Goal: Task Accomplishment & Management: Manage account settings

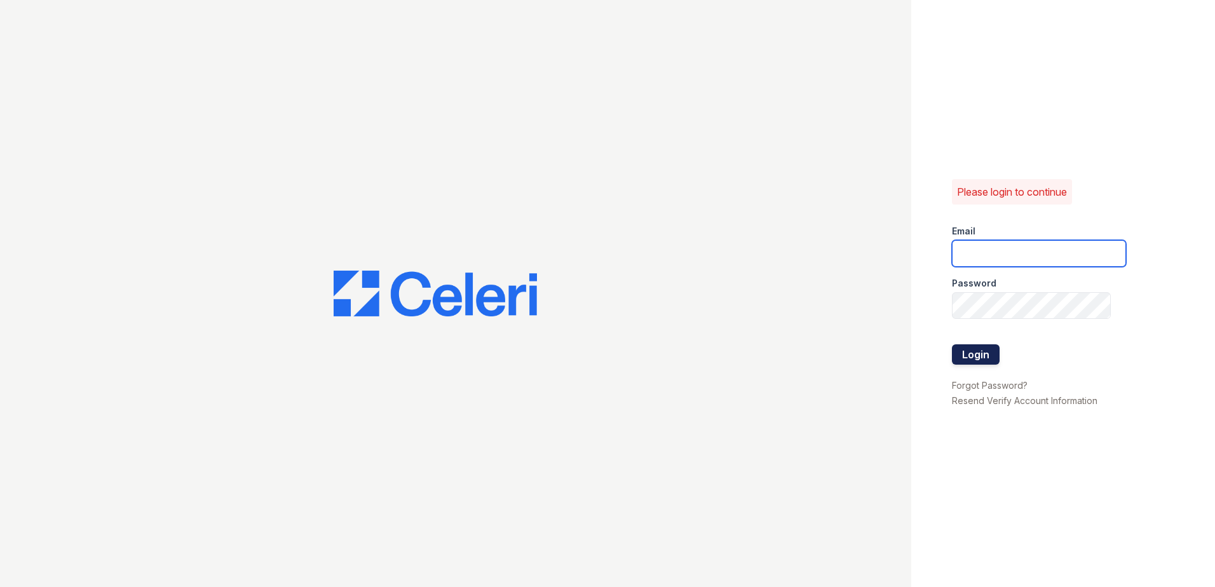
type input "[EMAIL_ADDRESS][DOMAIN_NAME]"
click at [982, 350] on button "Login" at bounding box center [976, 354] width 48 height 20
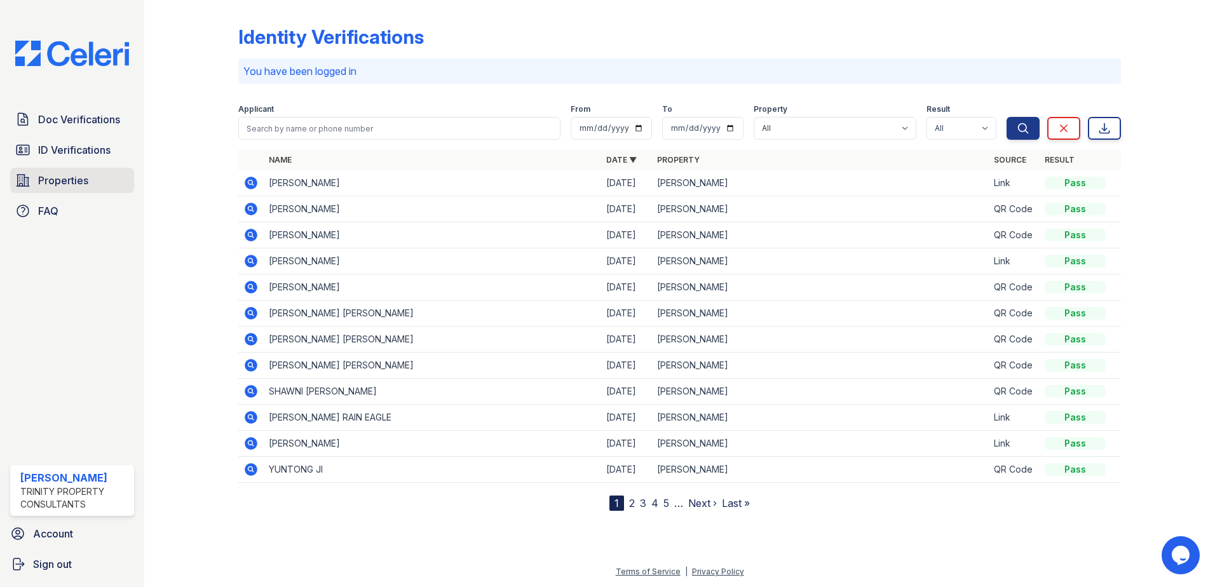
click at [87, 176] on span "Properties" at bounding box center [63, 180] width 50 height 15
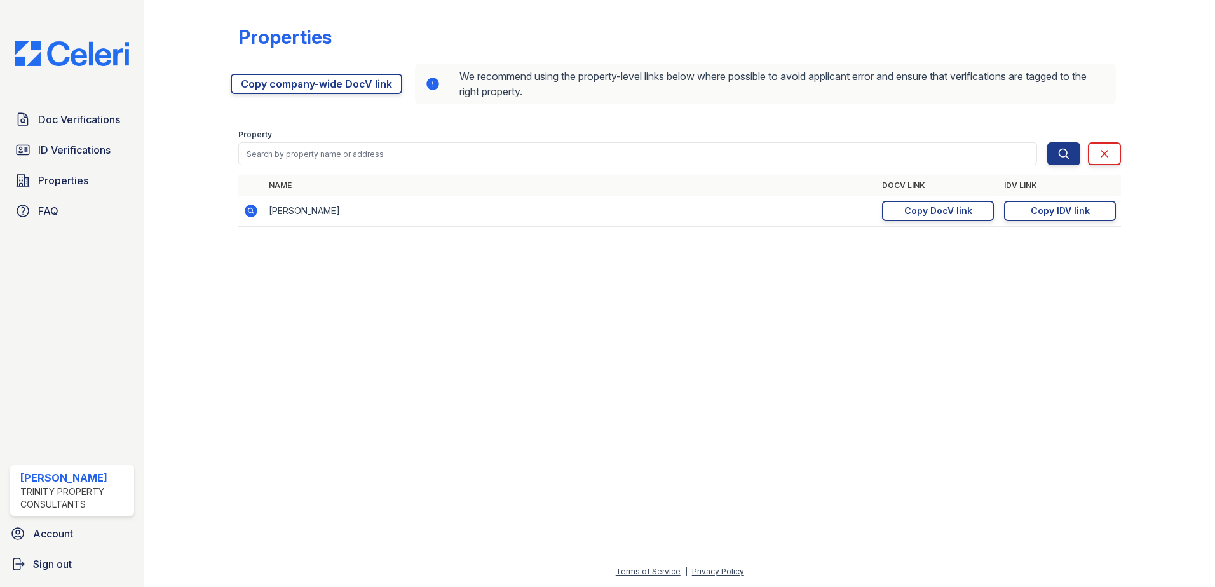
click at [482, 375] on div at bounding box center [680, 412] width 1030 height 304
click at [742, 374] on div at bounding box center [680, 412] width 1030 height 304
click at [54, 205] on span "FAQ" at bounding box center [48, 210] width 20 height 15
click at [825, 330] on div at bounding box center [680, 412] width 1030 height 304
click at [64, 532] on span "Account" at bounding box center [53, 533] width 40 height 15
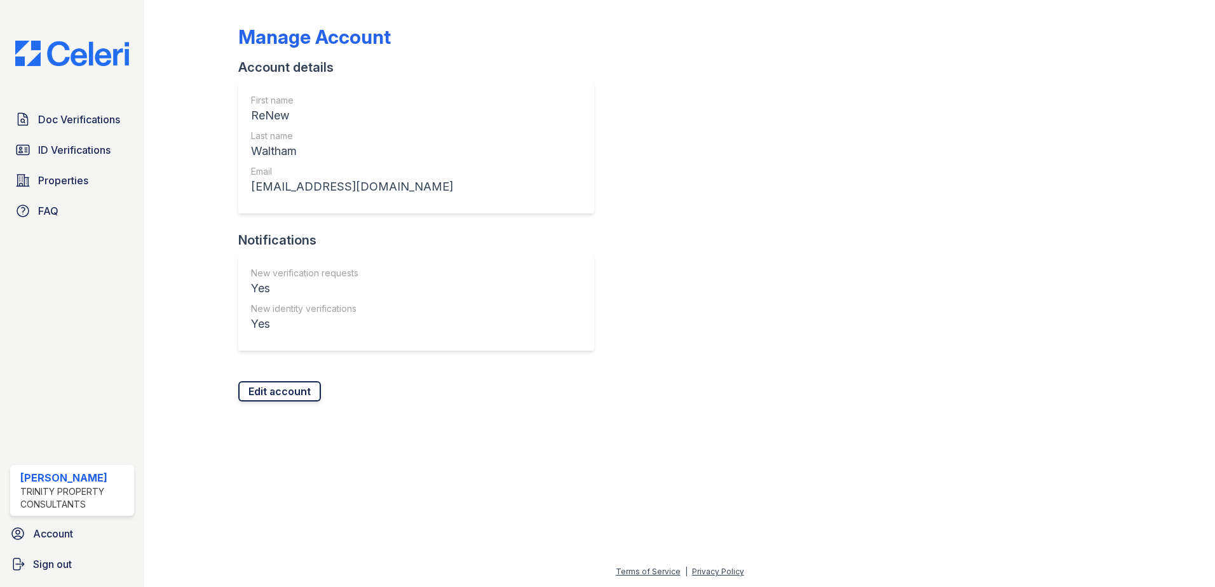
click at [290, 394] on link "Edit account" at bounding box center [279, 391] width 83 height 20
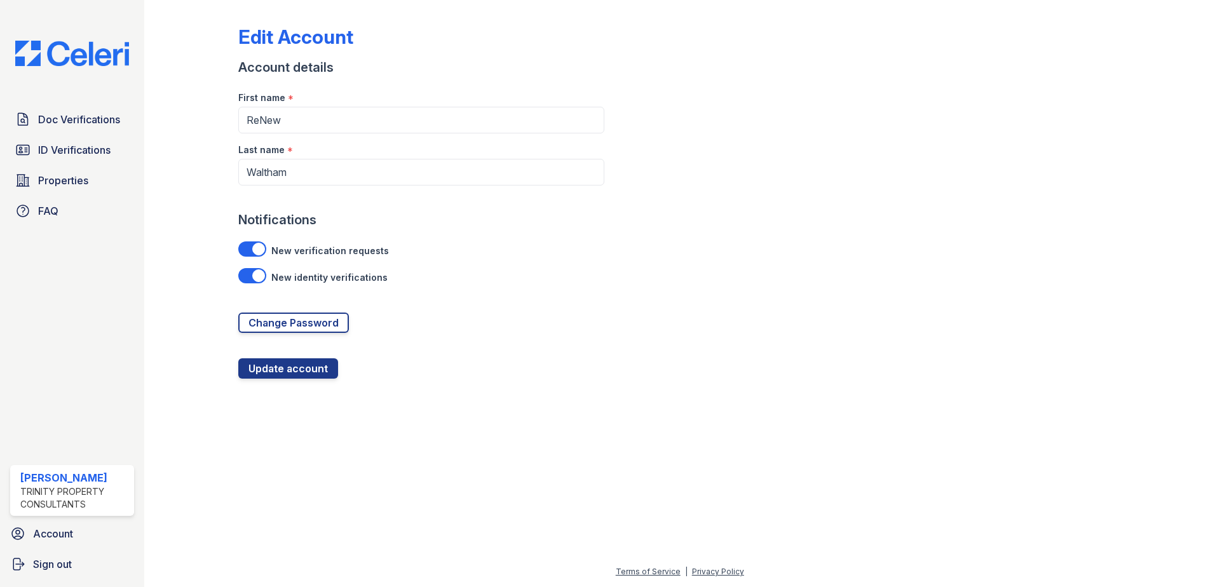
click at [624, 418] on div at bounding box center [680, 481] width 1030 height 165
click at [71, 565] on span "Sign out" at bounding box center [52, 564] width 39 height 15
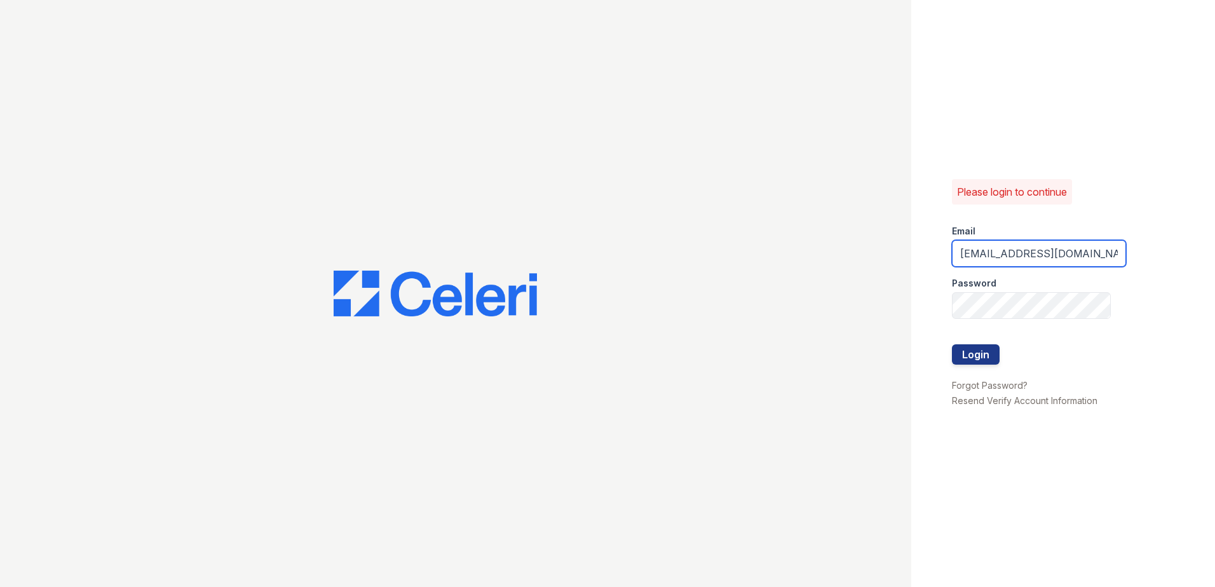
drag, startPoint x: 1107, startPoint y: 255, endPoint x: 1100, endPoint y: 255, distance: 7.7
click at [1107, 254] on input "[EMAIL_ADDRESS][DOMAIN_NAME]" at bounding box center [1039, 253] width 174 height 27
drag, startPoint x: 960, startPoint y: 250, endPoint x: 1205, endPoint y: 268, distance: 245.3
click at [1205, 268] on div "Please login to continue Email renewwaltham@trinity-pm.com Password Login Forgo…" at bounding box center [1063, 293] width 304 height 587
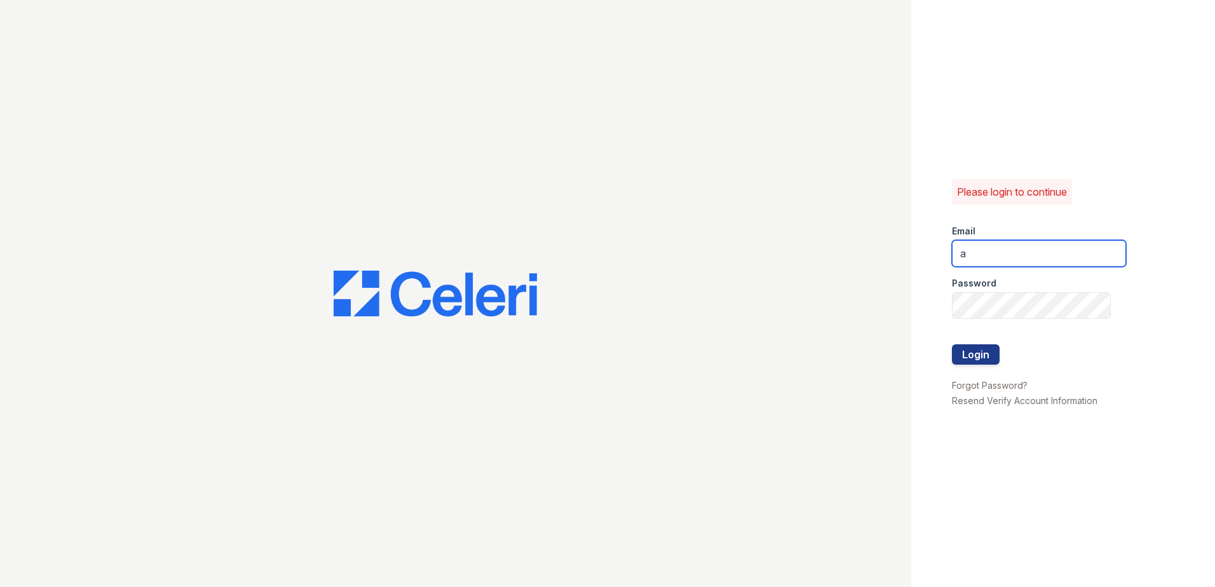
scroll to position [0, 0]
type input "arrivemalden@trinity-pm.com"
click at [992, 251] on input "arrivemalden@trinity-pm.com" at bounding box center [1039, 253] width 174 height 27
